Goal: Find contact information: Find contact information

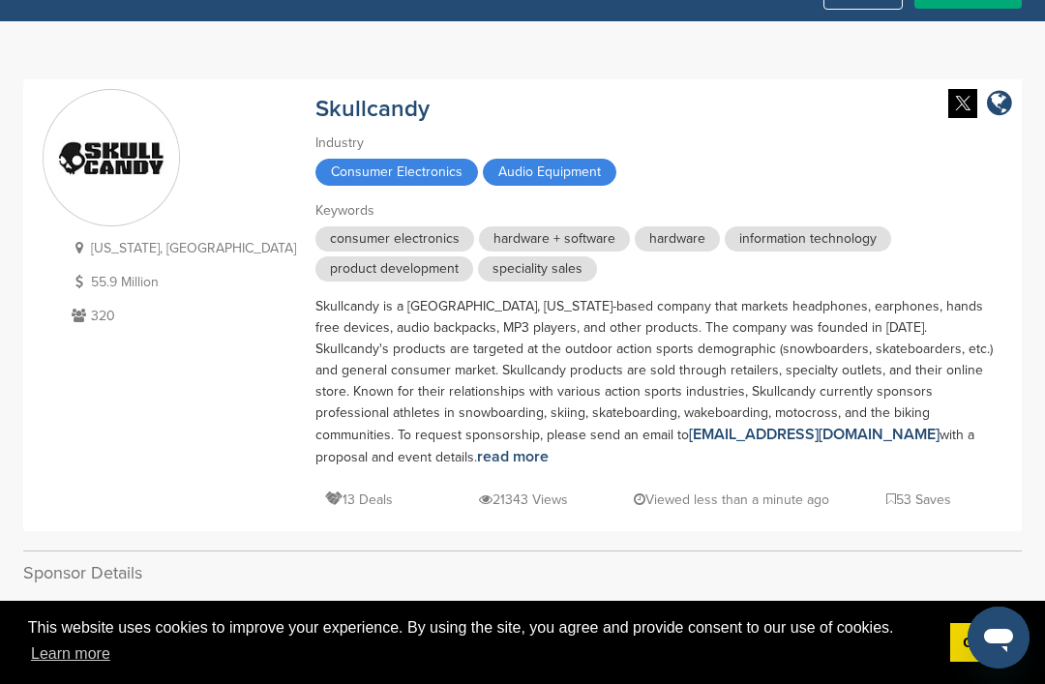
scroll to position [55, 0]
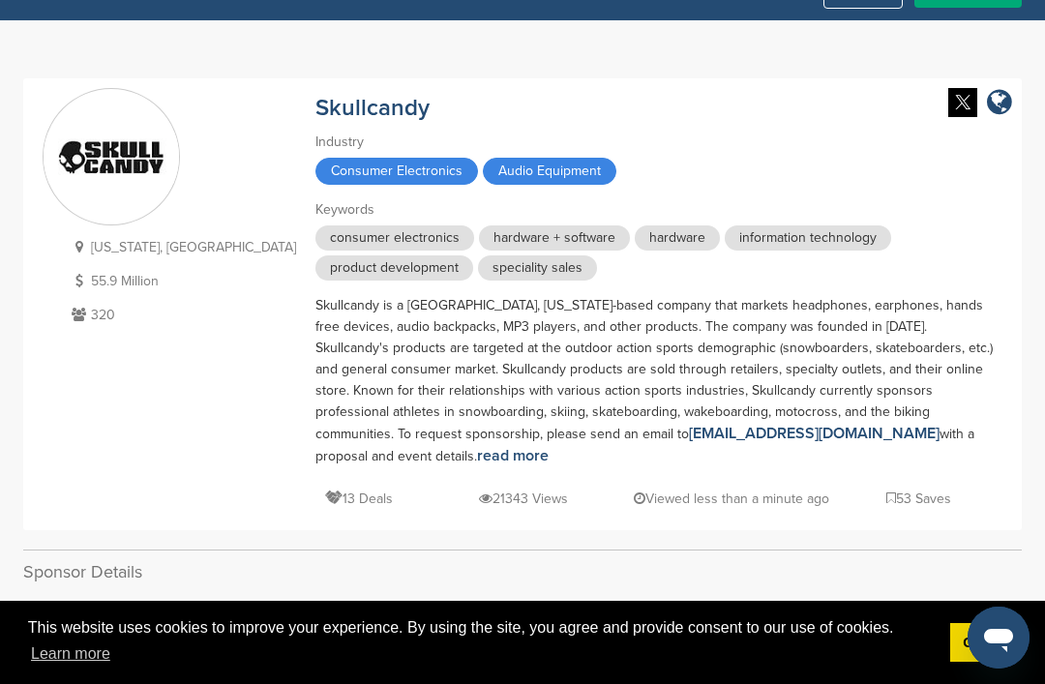
click at [689, 430] on link "[EMAIL_ADDRESS][DOMAIN_NAME]" at bounding box center [814, 433] width 251 height 19
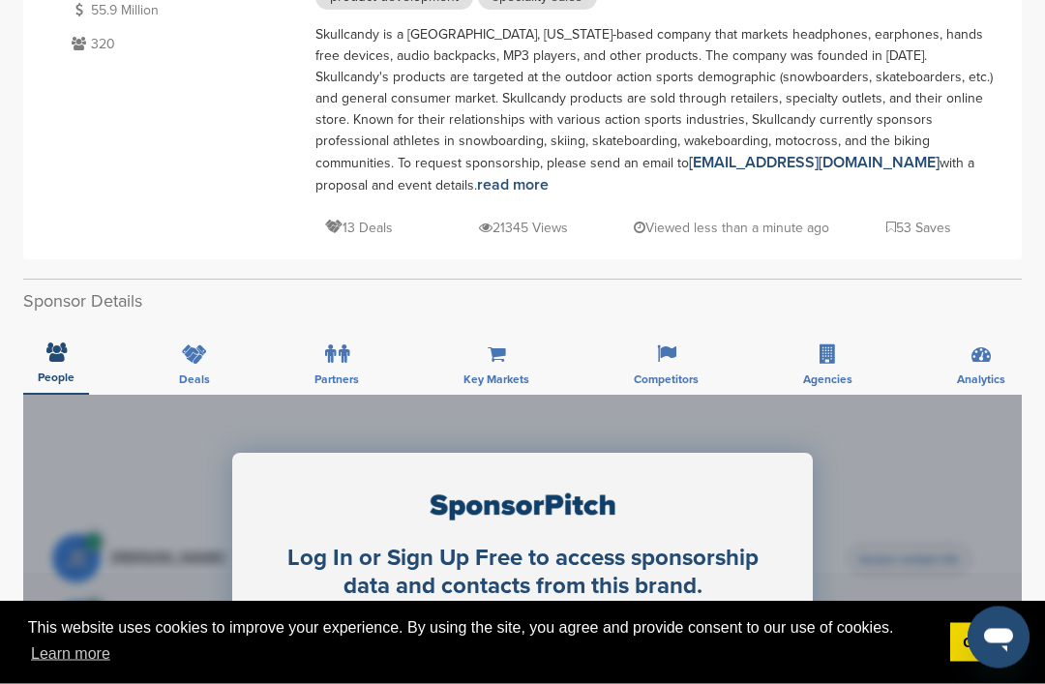
scroll to position [326, 0]
click at [359, 159] on div "Skullcandy is a [GEOGRAPHIC_DATA], [US_STATE]-based company that markets headph…" at bounding box center [653, 110] width 677 height 172
click at [477, 176] on link "read more" at bounding box center [513, 184] width 72 height 19
